Goal: Navigation & Orientation: Find specific page/section

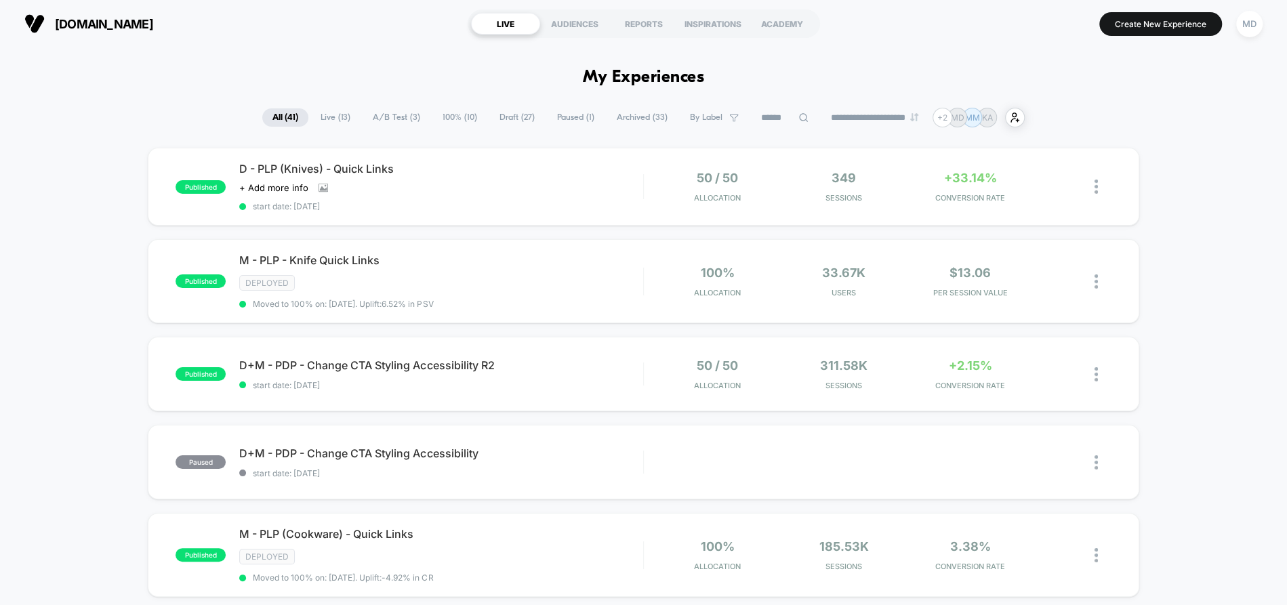
click at [611, 116] on span "Archived ( 33 )" at bounding box center [642, 117] width 71 height 18
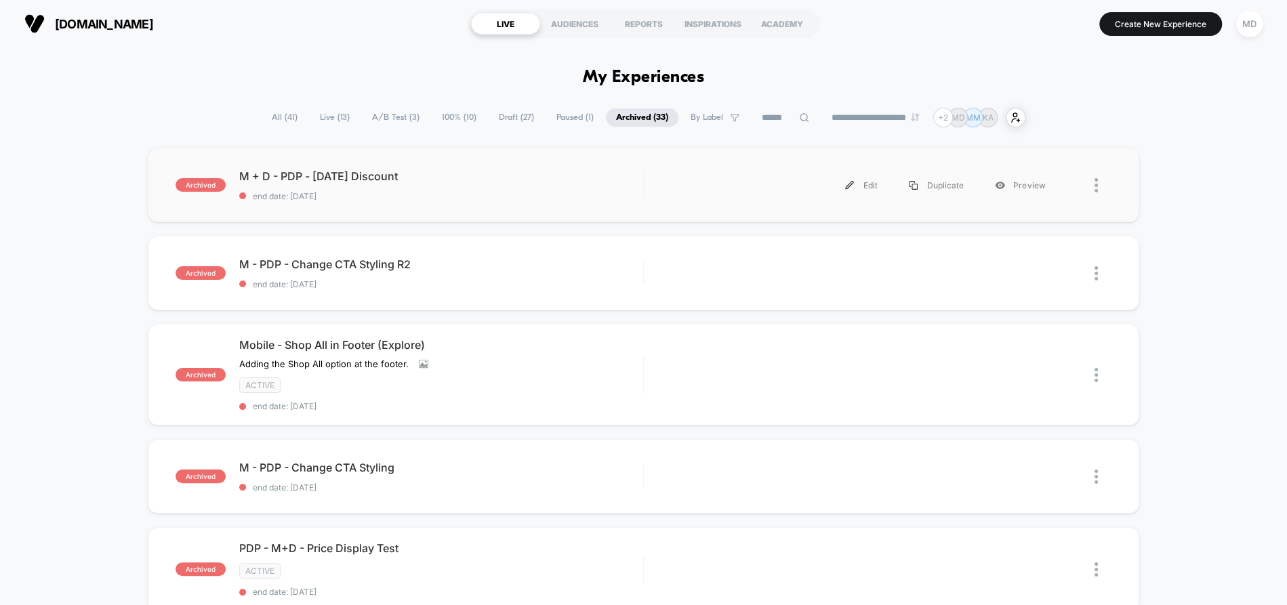
click at [577, 207] on div "archived M + D - PDP - [DATE] Discount end date: [DATE] Edit Duplicate Preview" at bounding box center [643, 185] width 991 height 75
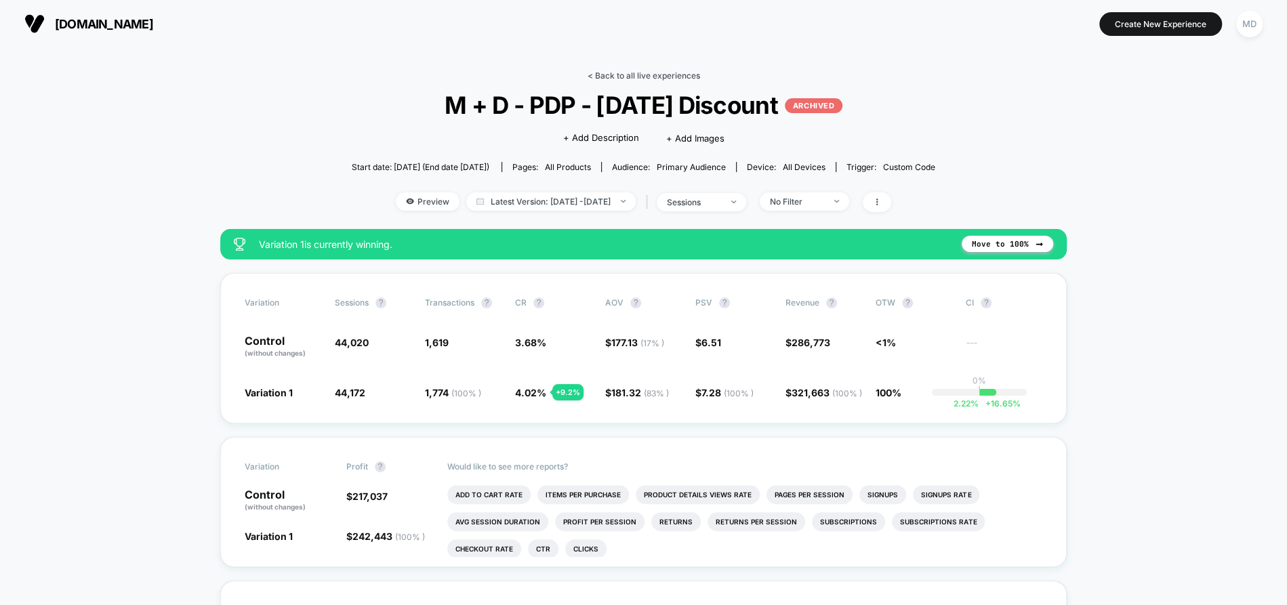
click at [664, 77] on link "< Back to all live experiences" at bounding box center [644, 76] width 113 height 10
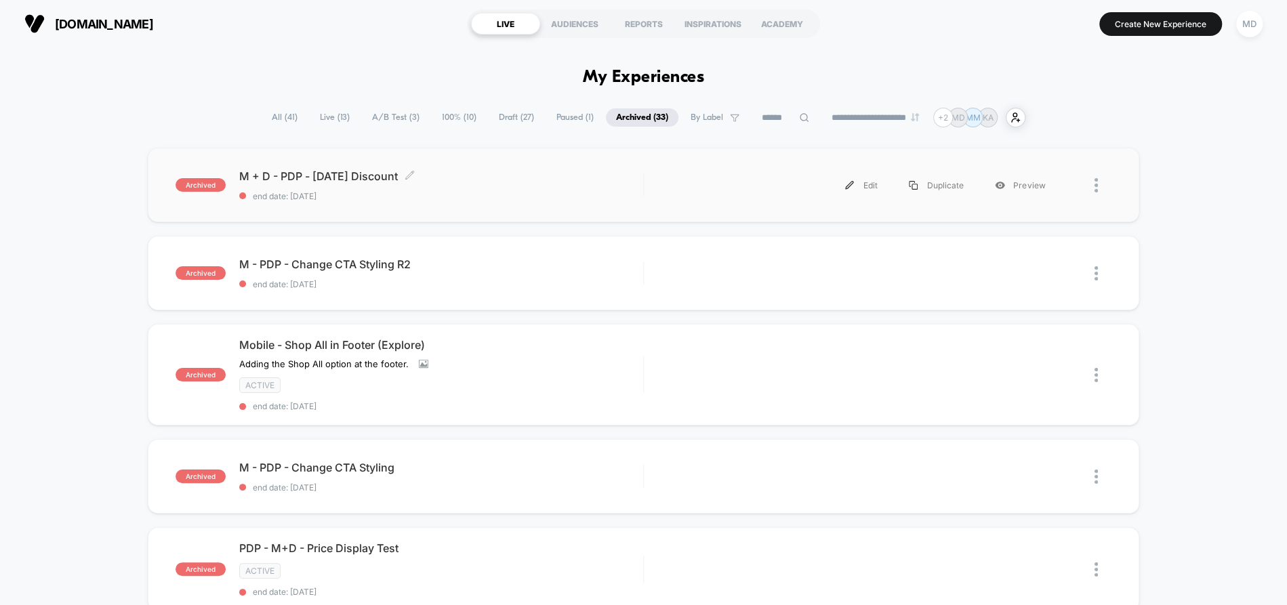
click at [631, 189] on div "M + D - PDP - [DATE] Discount Click to edit experience details Click to edit ex…" at bounding box center [440, 185] width 403 height 32
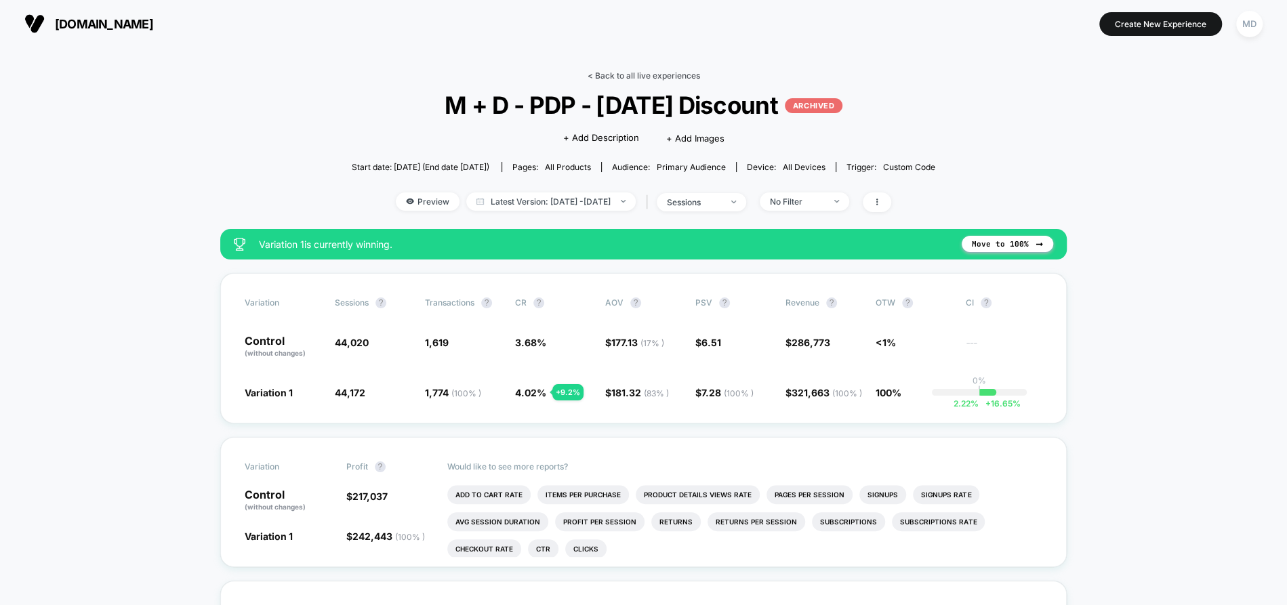
click at [624, 76] on link "< Back to all live experiences" at bounding box center [644, 76] width 113 height 10
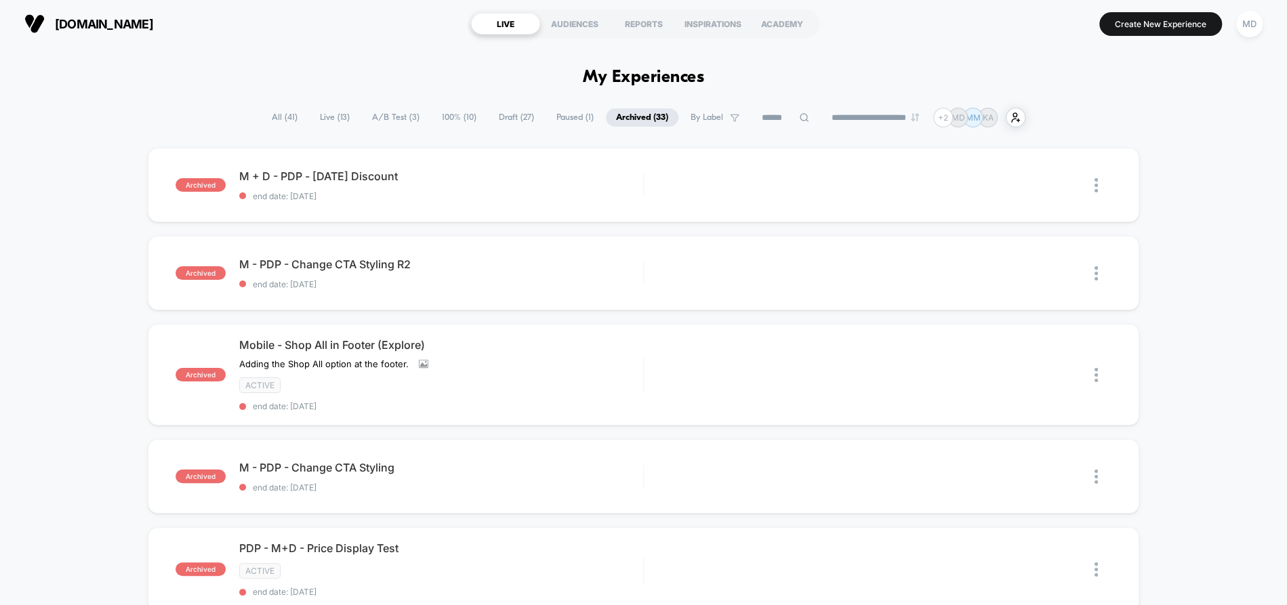
click at [346, 119] on span "Live ( 13 )" at bounding box center [335, 117] width 50 height 18
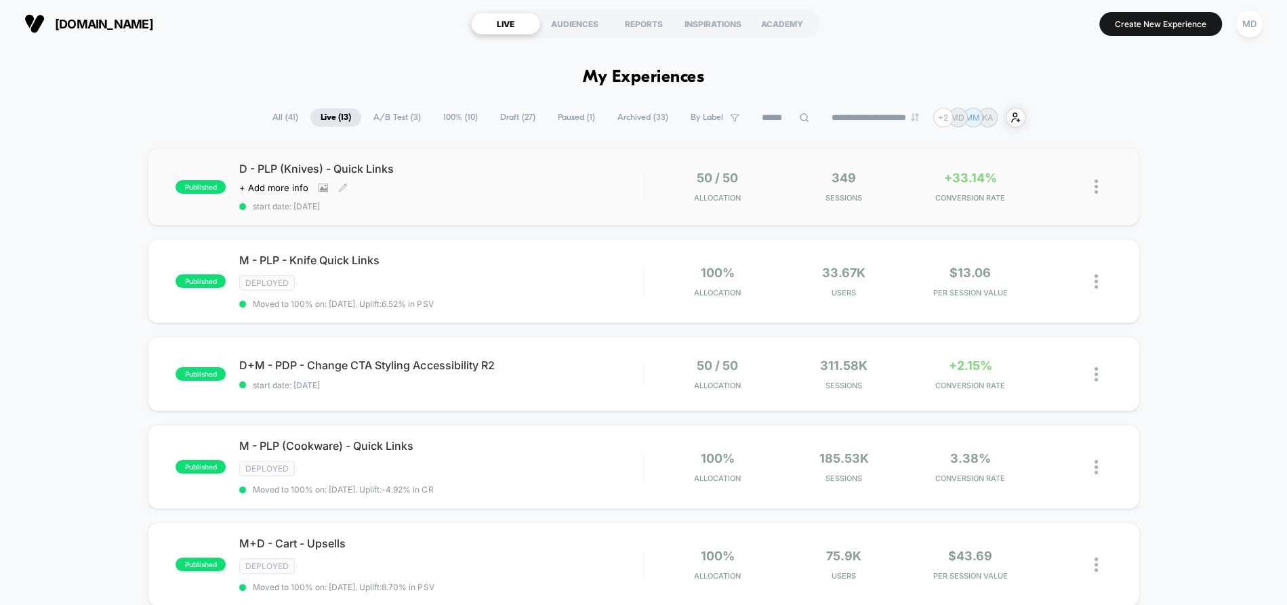
click at [531, 188] on div "D - PLP (Knives) - Quick Links Click to view images Click to edit experience de…" at bounding box center [440, 186] width 403 height 49
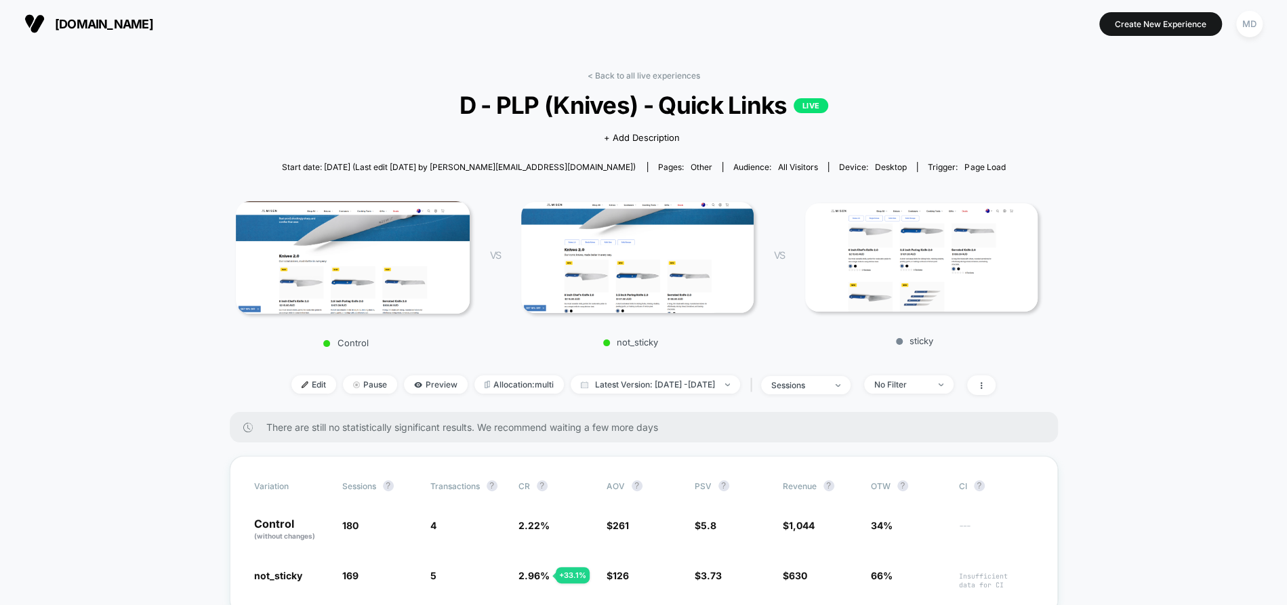
click at [640, 73] on link "< Back to all live experiences" at bounding box center [644, 76] width 113 height 10
